Goal: Task Accomplishment & Management: Use online tool/utility

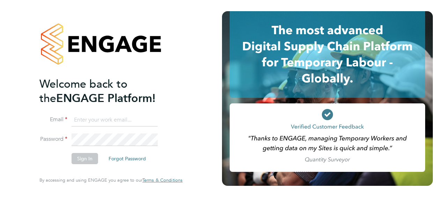
type input "connor.pattenden@vistry.co.uk"
click at [84, 163] on button "Sign In" at bounding box center [85, 158] width 27 height 11
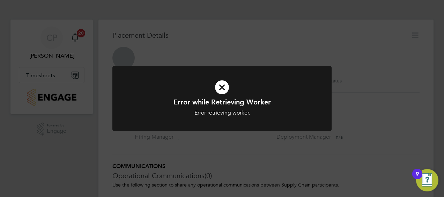
click at [33, 159] on div "Error while Retrieving Worker Error retrieving worker. Cancel Okay" at bounding box center [222, 98] width 444 height 197
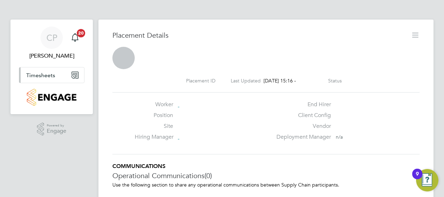
click at [45, 69] on button "Timesheets" at bounding box center [51, 74] width 65 height 15
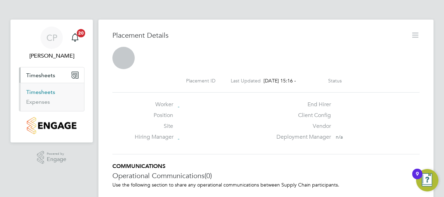
click at [49, 94] on link "Timesheets" at bounding box center [40, 92] width 29 height 7
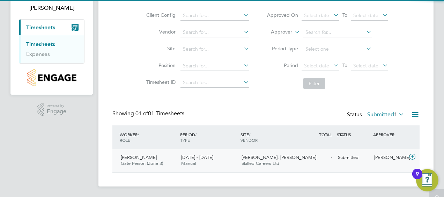
scroll to position [48, 0]
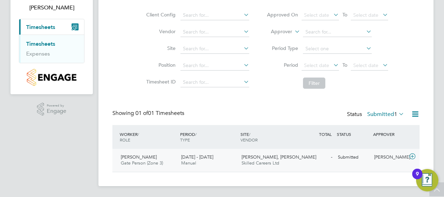
click at [193, 161] on span "Manual" at bounding box center [188, 163] width 15 height 6
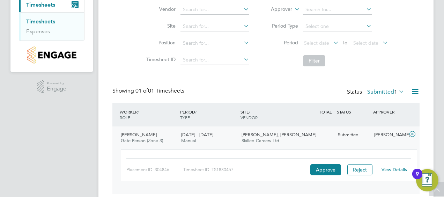
scroll to position [92, 0]
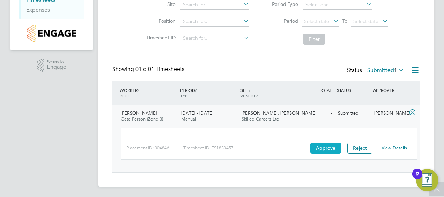
click at [313, 150] on button "Approve" at bounding box center [326, 148] width 31 height 11
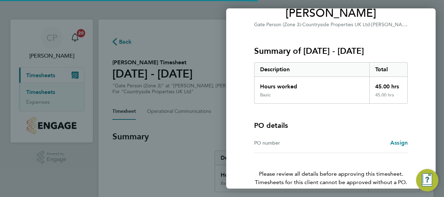
scroll to position [97, 0]
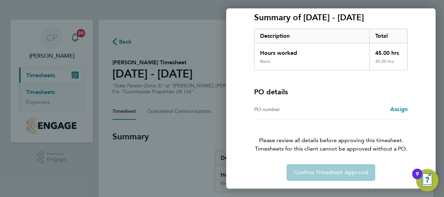
click at [338, 170] on div "Confirm Timesheet Approval" at bounding box center [331, 172] width 170 height 17
